Goal: Transaction & Acquisition: Book appointment/travel/reservation

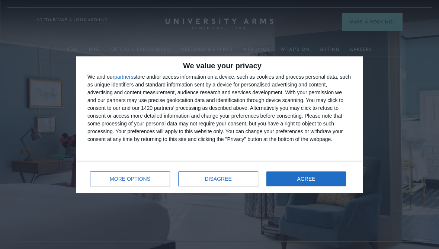
click at [316, 180] on button "AGREE" at bounding box center [306, 179] width 80 height 15
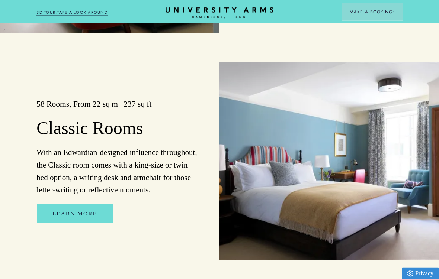
scroll to position [949, 0]
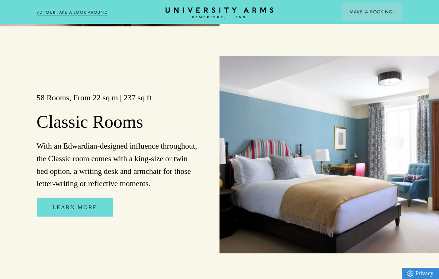
click at [73, 214] on link "Learn More" at bounding box center [75, 207] width 76 height 19
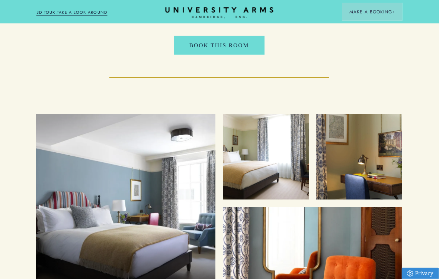
scroll to position [912, 0]
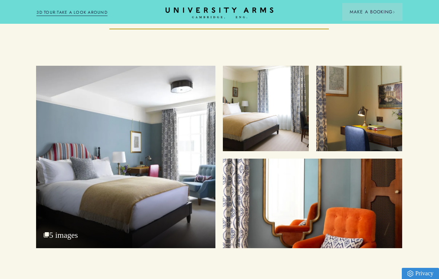
click at [158, 189] on div "Bedroom 5 images" at bounding box center [125, 157] width 179 height 183
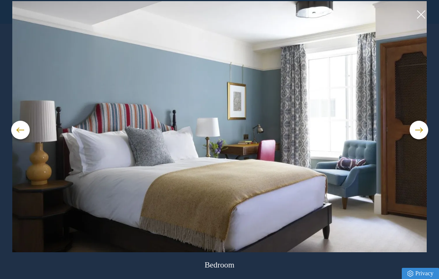
click at [420, 132] on button at bounding box center [418, 130] width 19 height 19
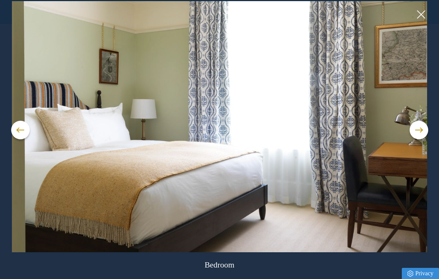
click at [413, 133] on button at bounding box center [418, 130] width 19 height 19
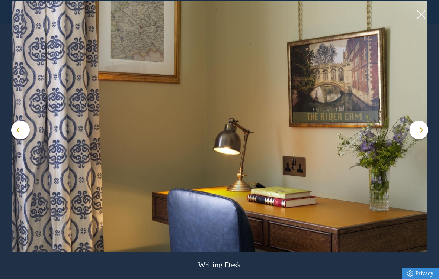
click at [414, 132] on button at bounding box center [418, 130] width 19 height 19
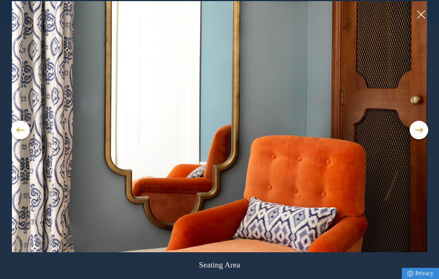
click at [418, 130] on span at bounding box center [418, 130] width 7 height 1
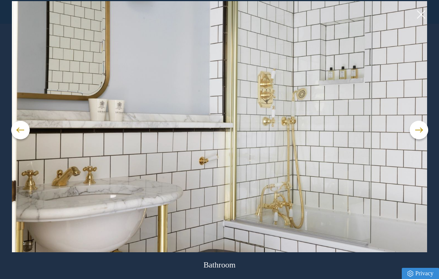
click at [416, 135] on button at bounding box center [418, 130] width 19 height 19
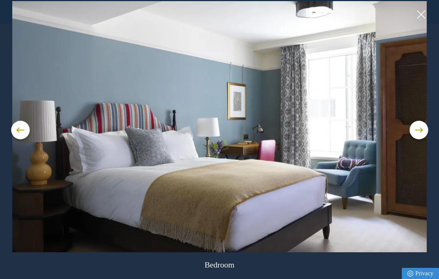
click at [416, 135] on button at bounding box center [418, 130] width 19 height 19
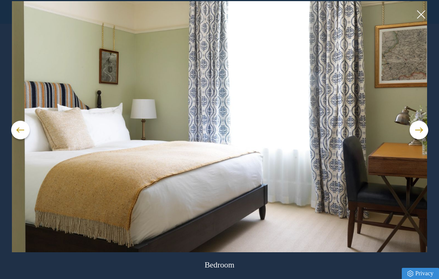
click at [422, 16] on button at bounding box center [420, 14] width 11 height 11
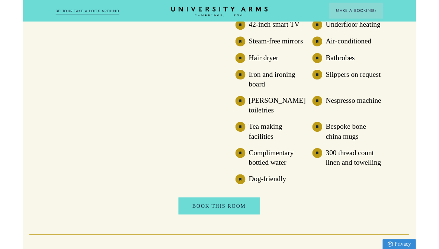
scroll to position [707, 0]
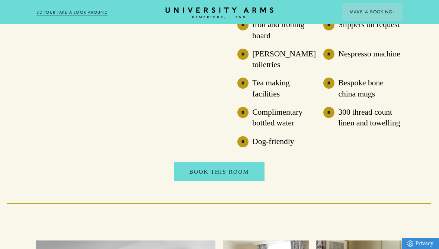
click at [244, 181] on link "Book This Room" at bounding box center [219, 171] width 91 height 19
